Goal: Check status

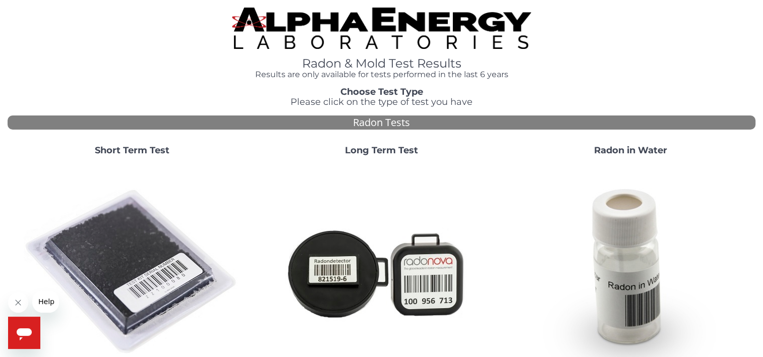
click at [129, 149] on strong "Short Term Test" at bounding box center [132, 150] width 75 height 11
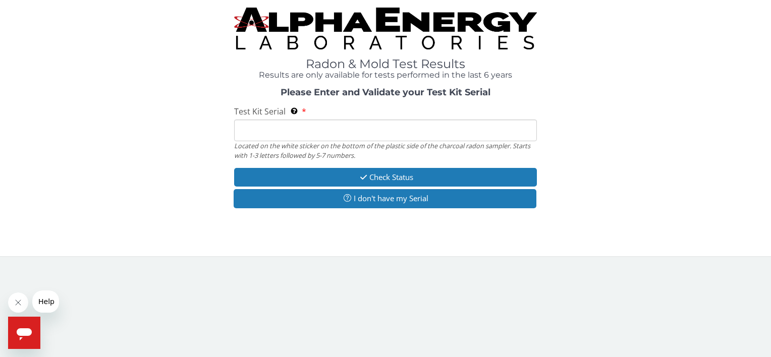
click at [274, 131] on input "Test Kit Serial Located on the white sticker on the bottom of the plastic side …" at bounding box center [385, 131] width 302 height 22
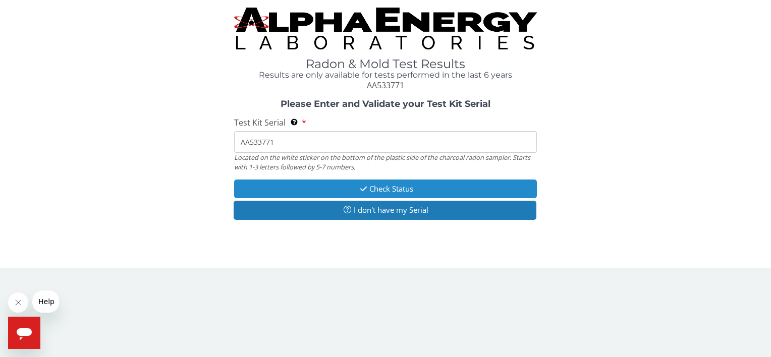
type input "AA533771"
click at [400, 188] on button "Check Status" at bounding box center [385, 189] width 302 height 19
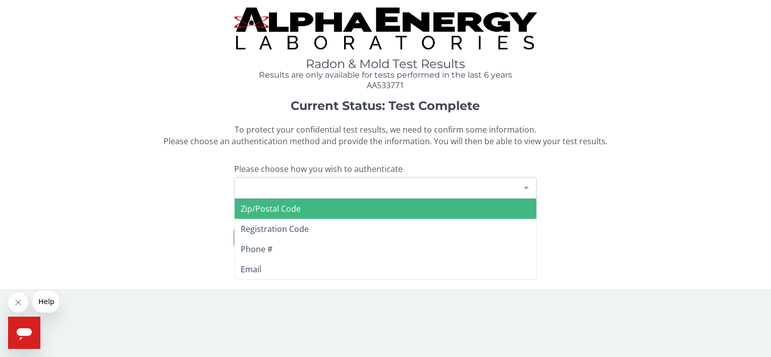
click at [525, 186] on div at bounding box center [526, 187] width 20 height 19
click at [272, 207] on span "Zip/Postal Code" at bounding box center [271, 208] width 60 height 11
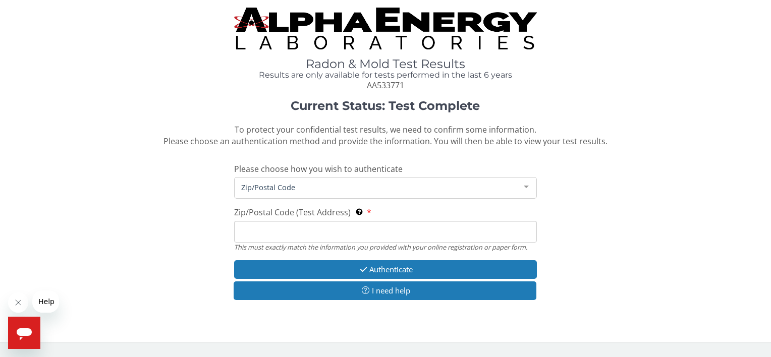
click at [244, 232] on input "Zip/Postal Code (Test Address) This must exactly match the information you prov…" at bounding box center [385, 232] width 302 height 22
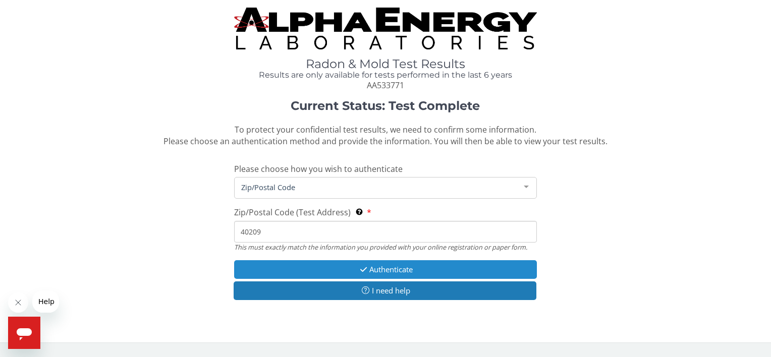
type input "40209"
click at [377, 270] on button "Authenticate" at bounding box center [385, 269] width 302 height 19
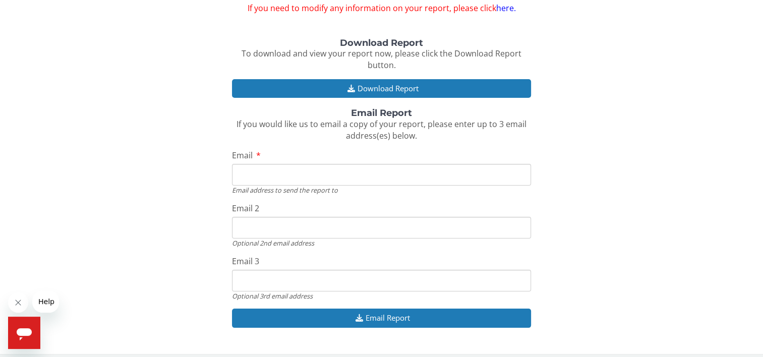
scroll to position [101, 0]
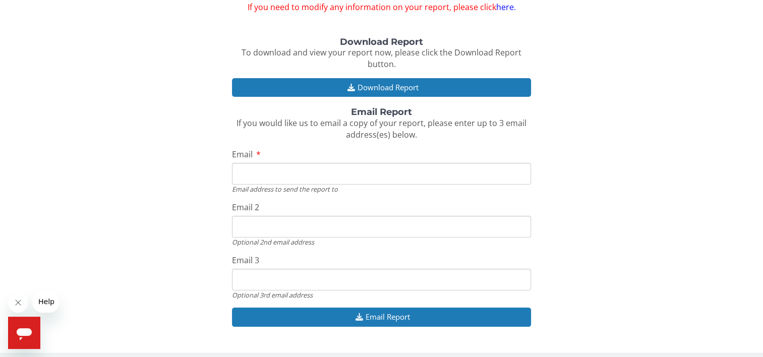
click at [256, 174] on input "Email" at bounding box center [381, 174] width 299 height 22
type input "[PERSON_NAME][EMAIL_ADDRESS][PERSON_NAME][DOMAIN_NAME]"
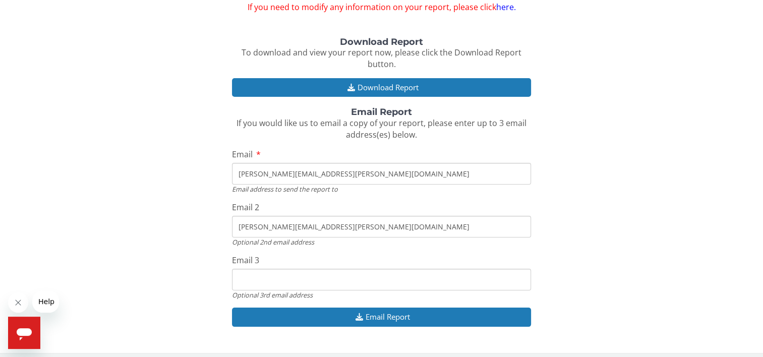
type input "[PERSON_NAME][EMAIL_ADDRESS][PERSON_NAME][DOMAIN_NAME]"
click at [348, 226] on input "[PERSON_NAME][EMAIL_ADDRESS][PERSON_NAME][DOMAIN_NAME]" at bounding box center [381, 227] width 299 height 22
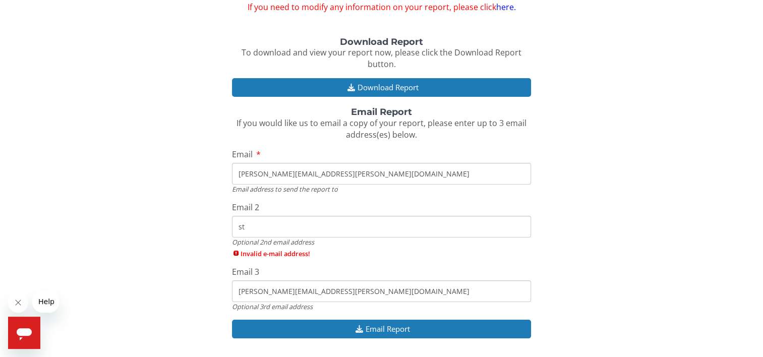
type input "s"
type input "[EMAIL_ADDRESS][DOMAIN_NAME]"
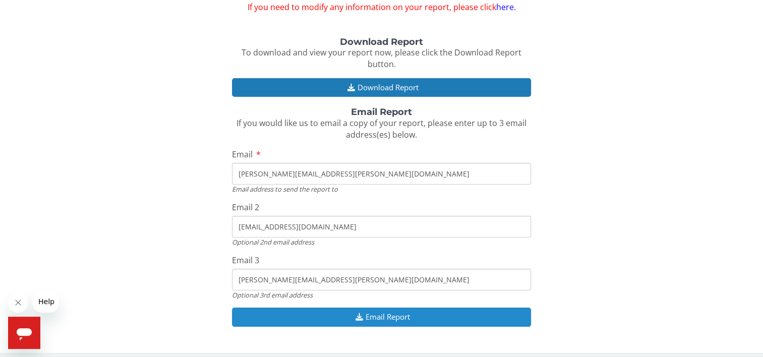
click at [350, 319] on button "Email Report" at bounding box center [381, 317] width 299 height 19
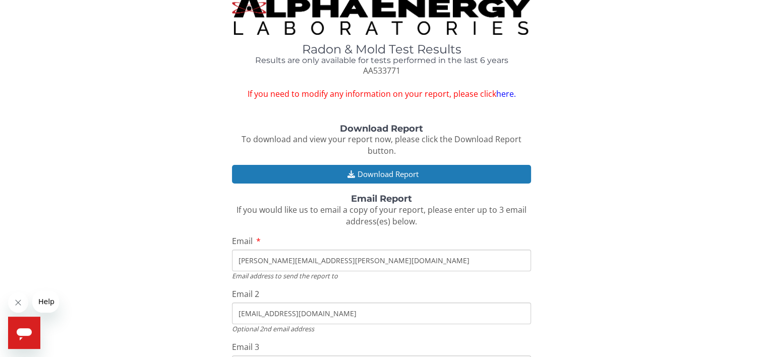
scroll to position [0, 0]
